Goal: Information Seeking & Learning: Learn about a topic

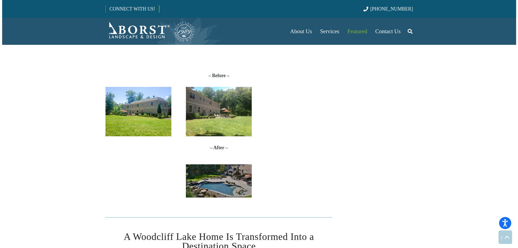
scroll to position [252, 0]
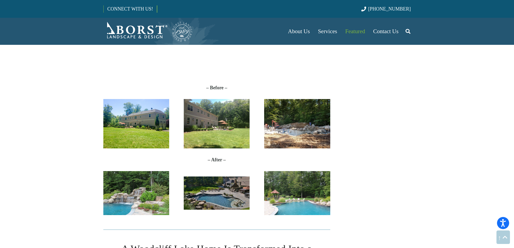
click at [129, 137] on img "Before_V01" at bounding box center [136, 123] width 66 height 49
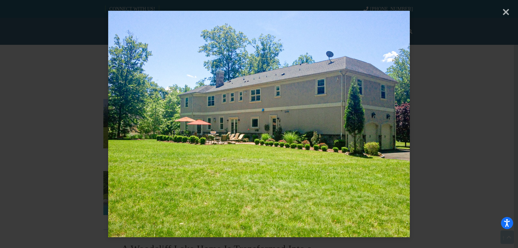
click at [453, 162] on div "× Loading..." at bounding box center [259, 124] width 518 height 248
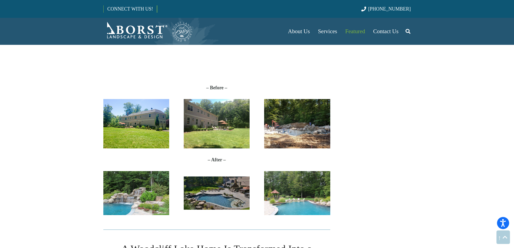
click at [141, 193] on img "IMG_8661" at bounding box center [136, 193] width 66 height 44
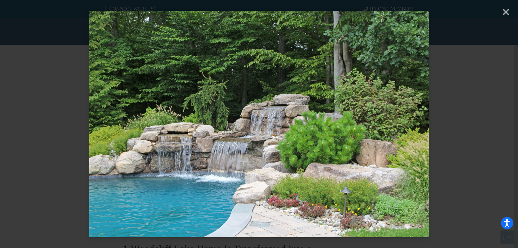
click at [506, 16] on div "× Loading..." at bounding box center [259, 124] width 518 height 248
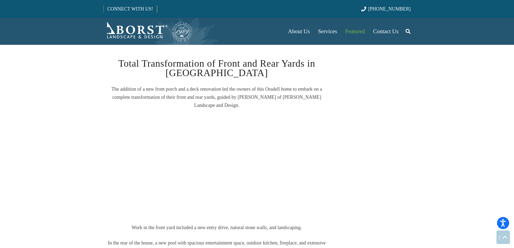
scroll to position [882, 0]
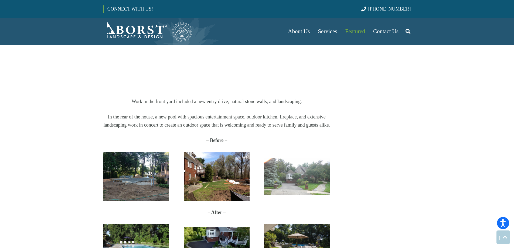
click at [157, 174] on img "Oradell-Before1" at bounding box center [136, 176] width 66 height 49
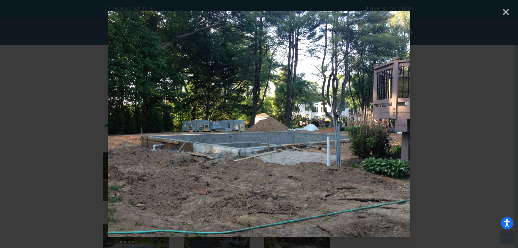
click at [451, 173] on div "× Loading..." at bounding box center [259, 124] width 518 height 248
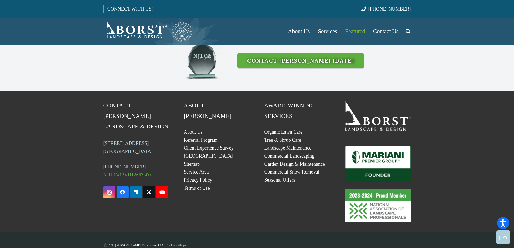
scroll to position [1455, 0]
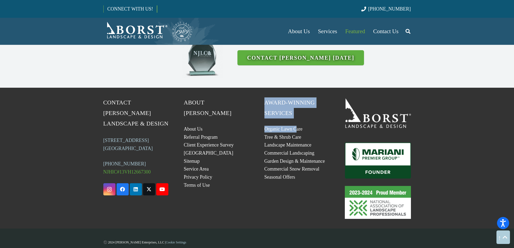
drag, startPoint x: 262, startPoint y: 93, endPoint x: 295, endPoint y: 115, distance: 39.8
click at [295, 115] on div "Award-Winning Services Organic Lawn Care Tree & Shrub Care Landscape Maintenanc…" at bounding box center [297, 157] width 81 height 121
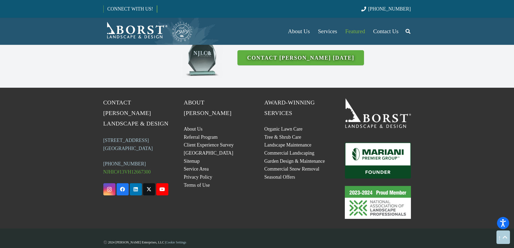
click at [244, 188] on div "About [PERSON_NAME] About Us Referral Program Client Experience Survey Plant Li…" at bounding box center [217, 157] width 81 height 121
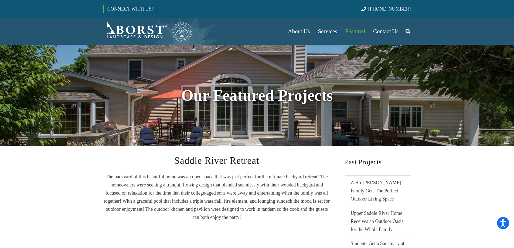
scroll to position [63, 0]
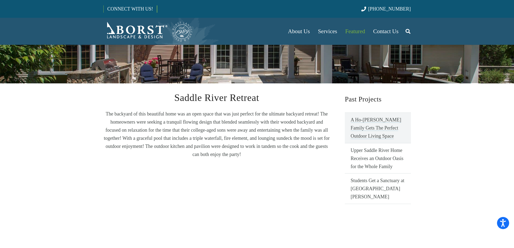
click at [359, 129] on link "A Ho-[PERSON_NAME] Family Gets The Perfect Outdoor Living Space" at bounding box center [378, 128] width 66 height 31
